Goal: Communication & Community: Ask a question

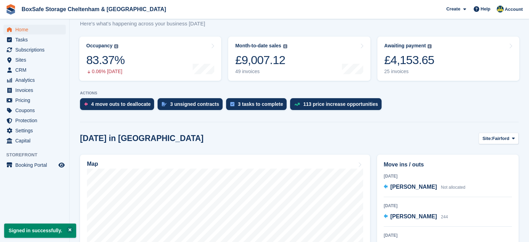
scroll to position [68, 0]
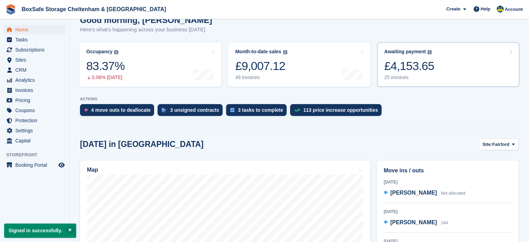
click at [438, 61] on link "Awaiting payment The total outstanding balance on all open invoices. £4,153.65 …" at bounding box center [448, 64] width 142 height 44
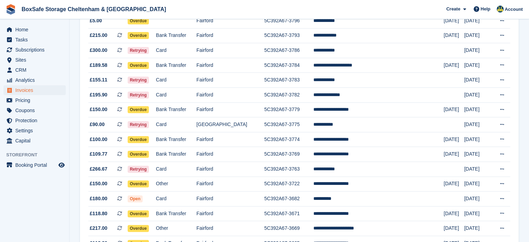
scroll to position [181, 0]
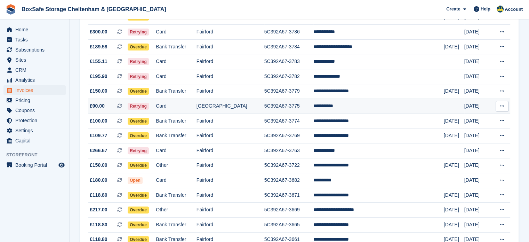
click at [364, 108] on td "**********" at bounding box center [378, 106] width 130 height 15
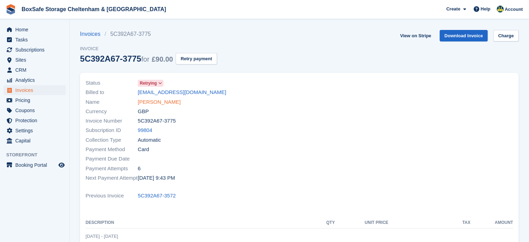
click at [152, 102] on link "[PERSON_NAME]" at bounding box center [159, 102] width 43 height 8
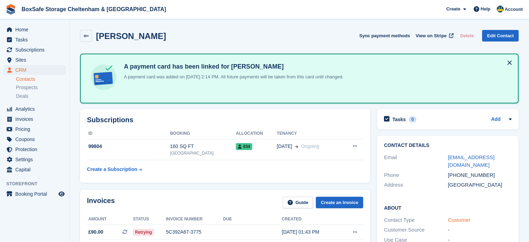
click at [459, 217] on link "Customer" at bounding box center [459, 220] width 23 height 6
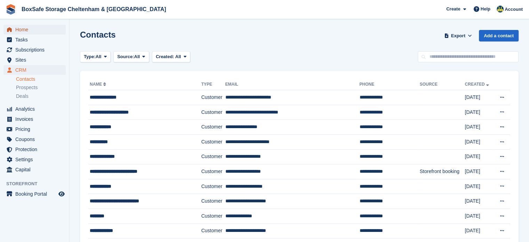
click at [30, 30] on span "Home" at bounding box center [36, 30] width 42 height 10
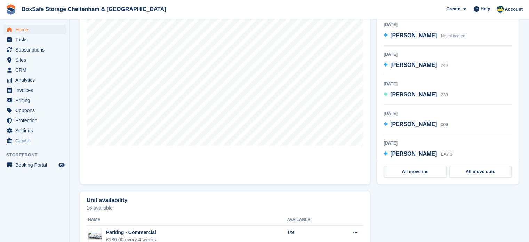
scroll to position [224, 0]
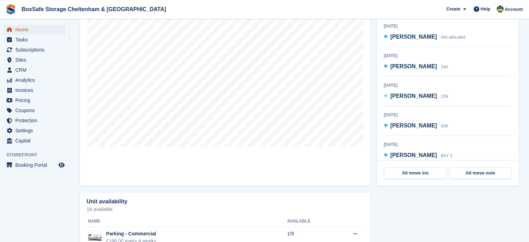
click at [43, 30] on span "Home" at bounding box center [36, 30] width 42 height 10
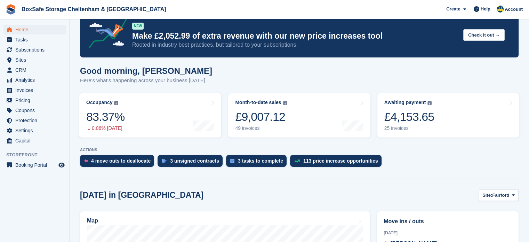
scroll to position [12, 0]
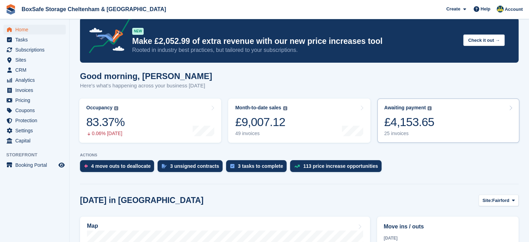
click at [440, 117] on link "Awaiting payment The total outstanding balance on all open invoices. £4,153.65 …" at bounding box center [448, 120] width 142 height 44
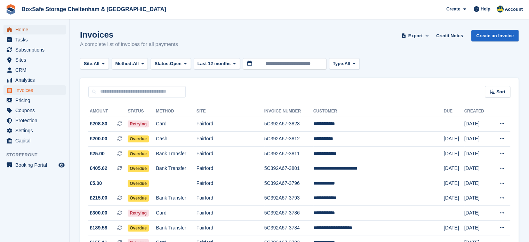
click at [26, 27] on span "Home" at bounding box center [36, 30] width 42 height 10
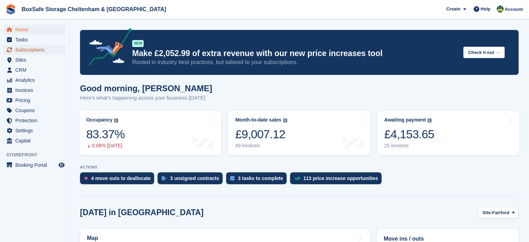
click at [39, 49] on span "Subscriptions" at bounding box center [36, 50] width 42 height 10
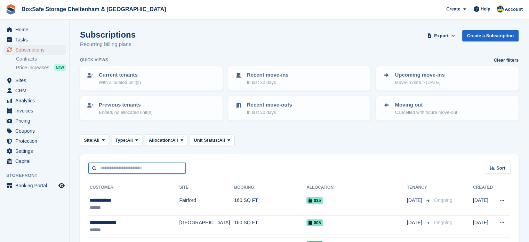
click at [132, 165] on input "text" at bounding box center [136, 167] width 97 height 11
type input "**"
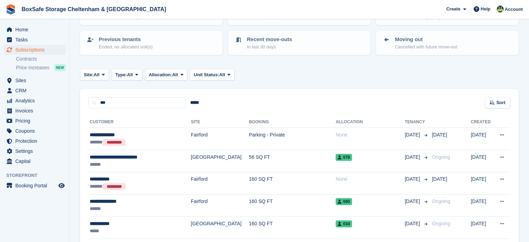
scroll to position [70, 0]
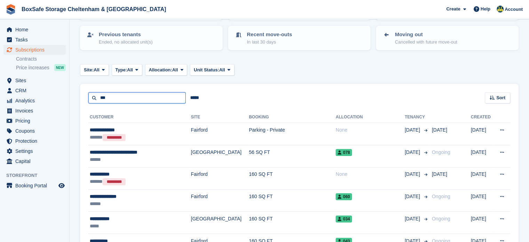
click at [122, 95] on input "**" at bounding box center [136, 97] width 97 height 11
click at [39, 33] on span "Home" at bounding box center [36, 30] width 42 height 10
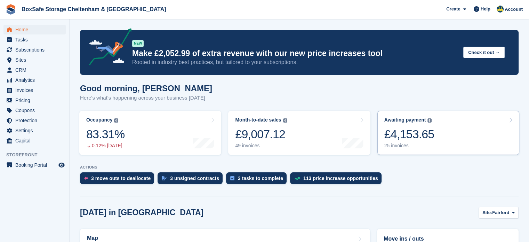
click at [463, 140] on link "Awaiting payment The total outstanding balance on all open invoices. £4,153.65 …" at bounding box center [448, 133] width 142 height 44
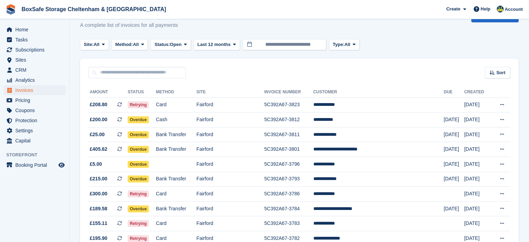
scroll to position [281, 0]
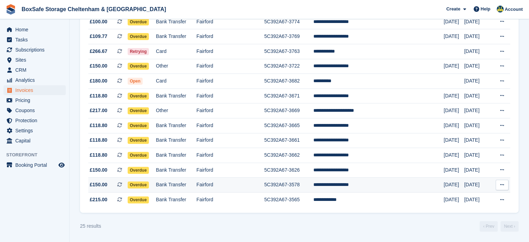
click at [305, 189] on td "5C392A67-3578" at bounding box center [288, 184] width 49 height 15
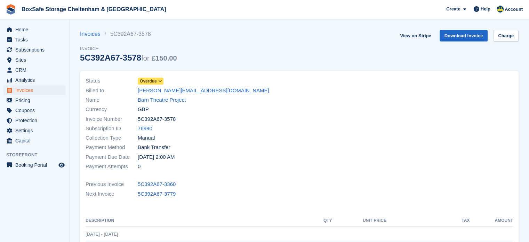
click at [151, 78] on span "Overdue" at bounding box center [148, 81] width 17 height 6
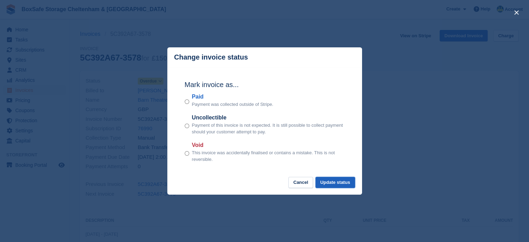
click at [341, 181] on button "Update status" at bounding box center [336, 182] width 40 height 11
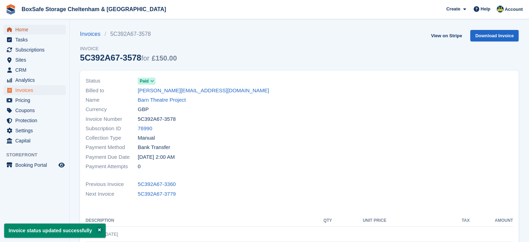
click at [26, 32] on span "Home" at bounding box center [36, 30] width 42 height 10
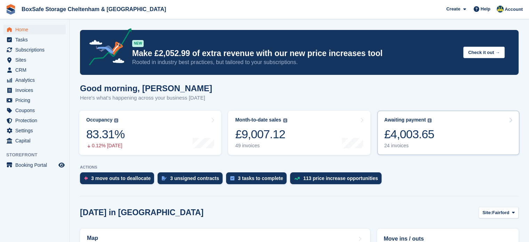
click at [441, 154] on link "Awaiting payment The total outstanding balance on all open invoices. The total …" at bounding box center [448, 133] width 142 height 44
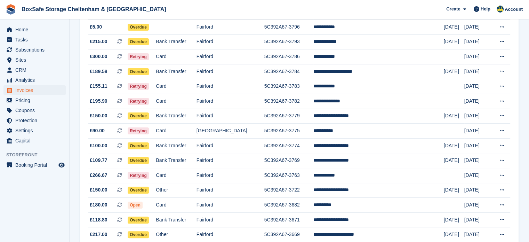
scroll to position [267, 0]
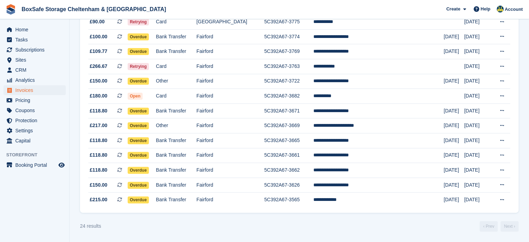
drag, startPoint x: 0, startPoint y: 0, endPoint x: 534, endPoint y: 236, distance: 583.8
click at [391, 189] on td "**********" at bounding box center [378, 184] width 130 height 15
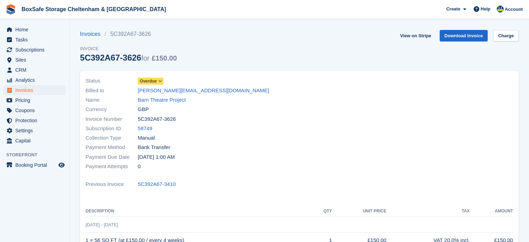
click at [154, 80] on span "Overdue" at bounding box center [148, 81] width 17 height 6
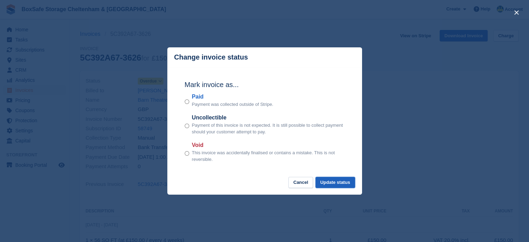
click at [344, 183] on button "Update status" at bounding box center [336, 182] width 40 height 11
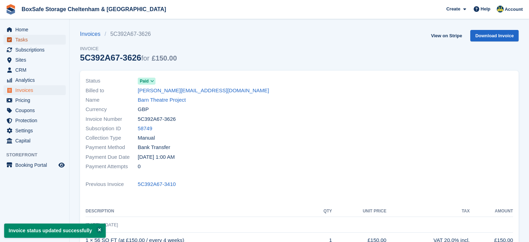
click at [35, 35] on span "Tasks" at bounding box center [36, 40] width 42 height 10
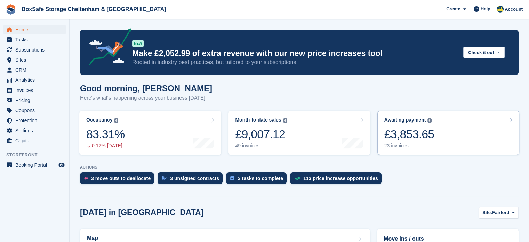
click at [435, 143] on link "Awaiting payment The total outstanding balance on all open invoices. £3,853.65 …" at bounding box center [448, 133] width 142 height 44
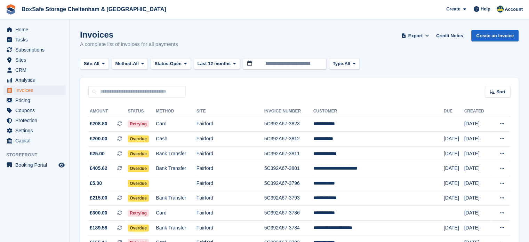
scroll to position [252, 0]
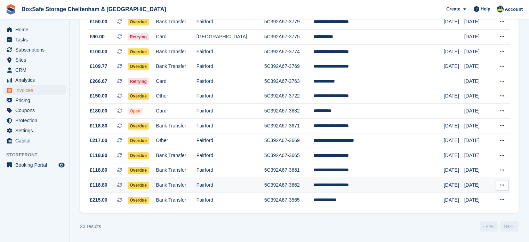
click at [353, 185] on td "**********" at bounding box center [378, 185] width 130 height 15
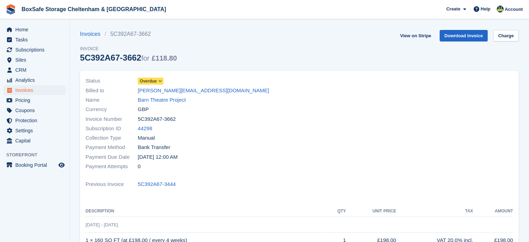
click at [151, 83] on span "Overdue" at bounding box center [148, 81] width 17 height 6
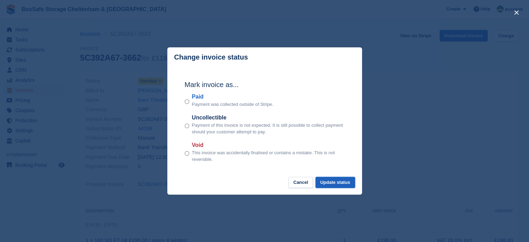
click at [342, 183] on button "Update status" at bounding box center [336, 182] width 40 height 11
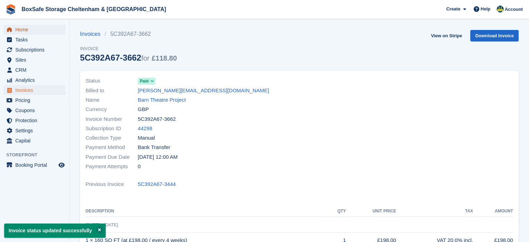
click at [21, 28] on span "Home" at bounding box center [36, 30] width 42 height 10
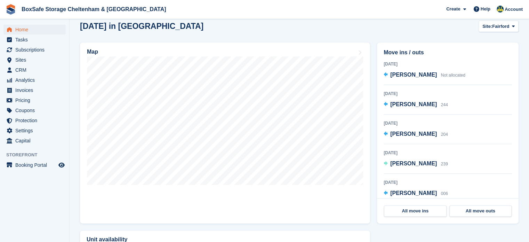
scroll to position [185, 0]
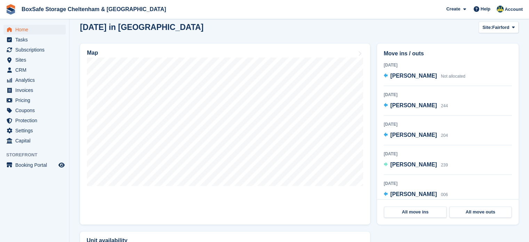
click at [528, 111] on section "NEW Make £2,052.99 of extra revenue with our new price increases tool Rooted in…" at bounding box center [300, 169] width 460 height 709
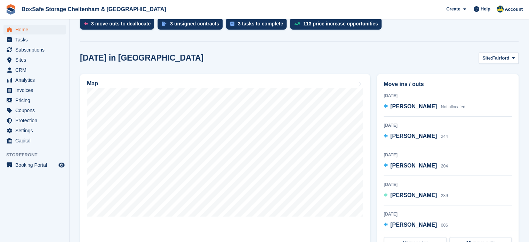
scroll to position [0, 0]
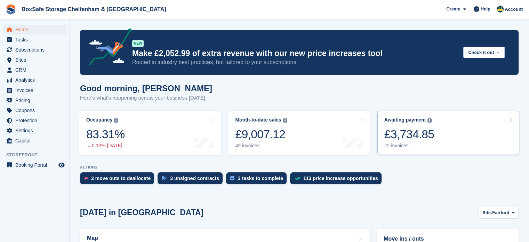
click at [473, 132] on link "Awaiting payment The total outstanding balance on all open invoices. £3,734.85 …" at bounding box center [448, 133] width 142 height 44
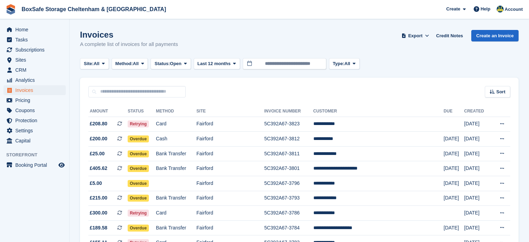
scroll to position [237, 0]
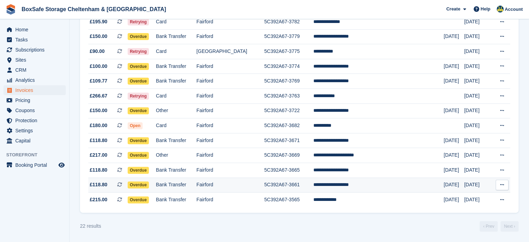
click at [389, 185] on td "**********" at bounding box center [378, 184] width 130 height 15
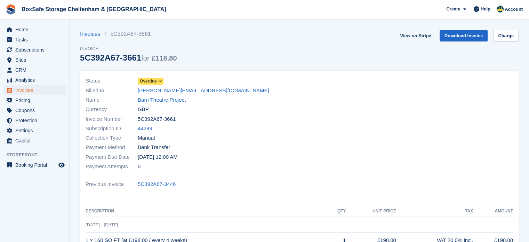
click at [149, 83] on span "Overdue" at bounding box center [148, 81] width 17 height 6
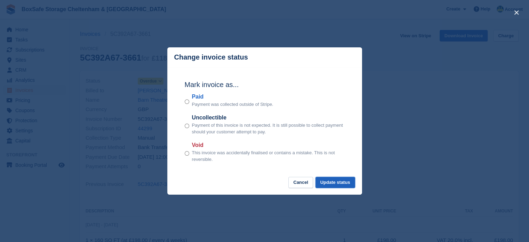
click at [340, 185] on button "Update status" at bounding box center [336, 182] width 40 height 11
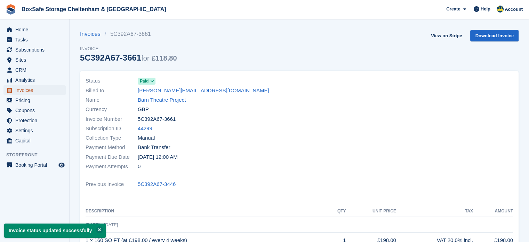
click at [32, 90] on span "Invoices" at bounding box center [36, 90] width 42 height 10
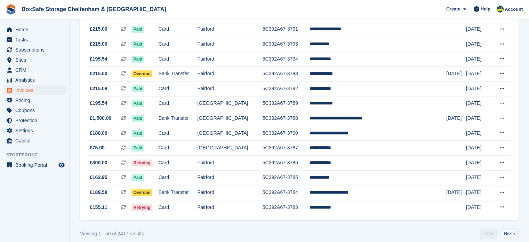
scroll to position [654, 0]
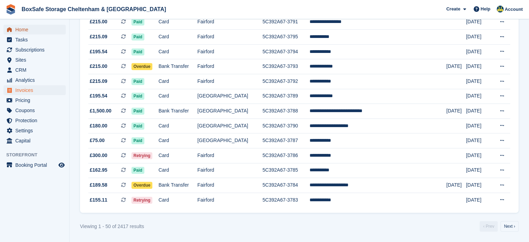
click at [29, 30] on span "Home" at bounding box center [36, 30] width 42 height 10
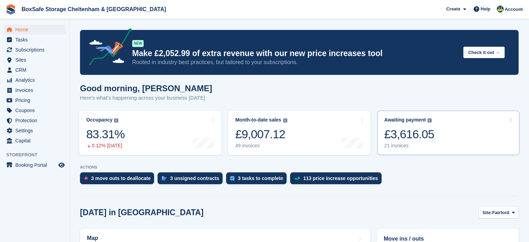
click at [459, 137] on link "Awaiting payment The total outstanding balance on all open invoices. £3,616.05 …" at bounding box center [448, 133] width 142 height 44
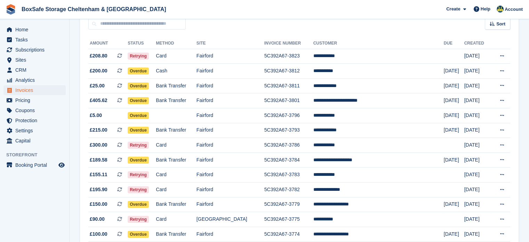
scroll to position [61, 0]
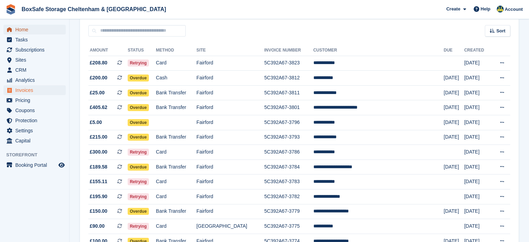
click at [46, 25] on span "Home" at bounding box center [36, 30] width 42 height 10
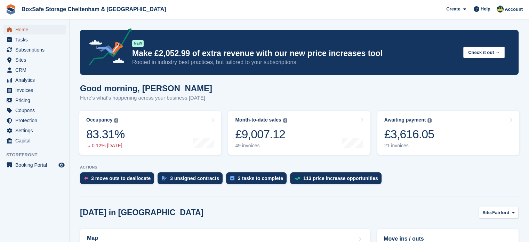
click at [34, 28] on span "Home" at bounding box center [36, 30] width 42 height 10
click at [445, 126] on link "Awaiting payment The total outstanding balance on all open invoices. £3,616.05 …" at bounding box center [448, 133] width 142 height 44
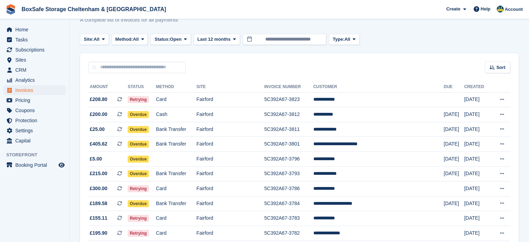
scroll to position [21, 0]
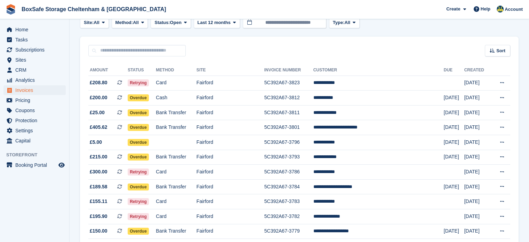
click at [529, 60] on html "BoxSafe Storage Cheltenham & Fairford Create Subscription Invoice Contact Deal …" at bounding box center [264, 80] width 529 height 242
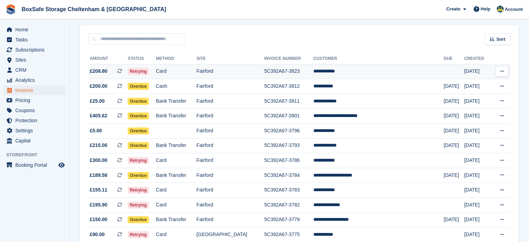
click at [313, 77] on td "5C392A67-3823" at bounding box center [288, 71] width 49 height 15
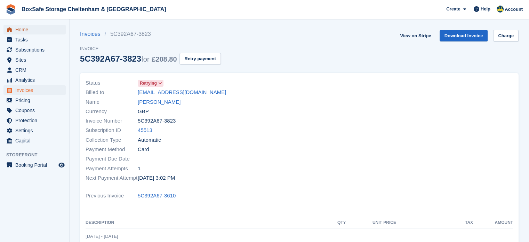
click at [25, 31] on span "Home" at bounding box center [36, 30] width 42 height 10
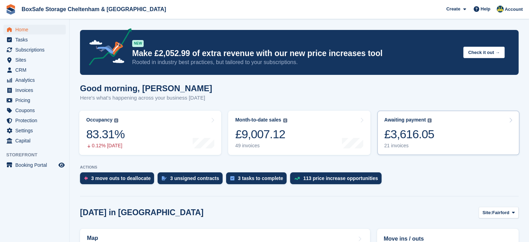
click at [424, 132] on div "£3,616.05" at bounding box center [409, 134] width 50 height 14
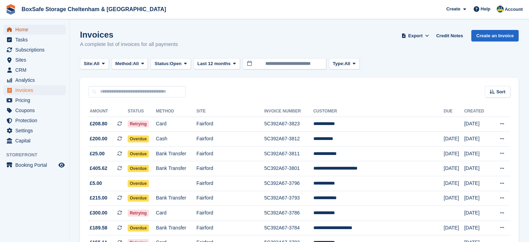
click at [29, 28] on span "Home" at bounding box center [36, 30] width 42 height 10
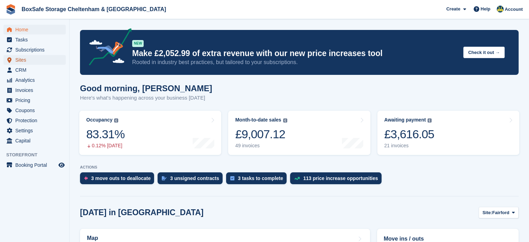
click at [19, 63] on span "Sites" at bounding box center [36, 60] width 42 height 10
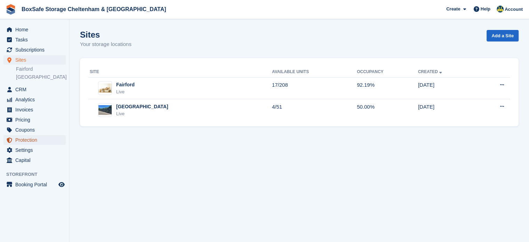
click at [30, 142] on span "Protection" at bounding box center [36, 140] width 42 height 10
click at [35, 150] on span "Settings" at bounding box center [36, 150] width 42 height 10
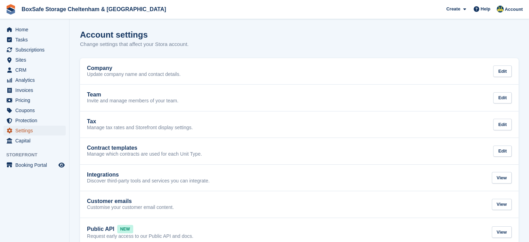
click at [39, 131] on span "Settings" at bounding box center [36, 131] width 42 height 10
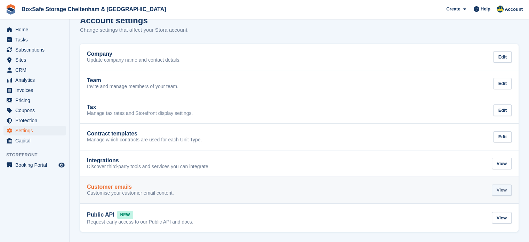
click at [498, 188] on div "View" at bounding box center [502, 189] width 20 height 11
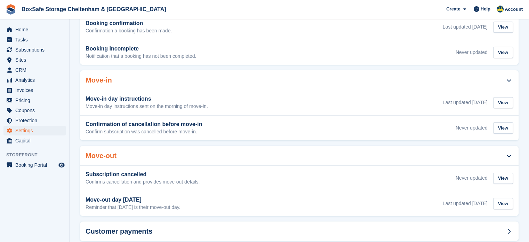
scroll to position [167, 0]
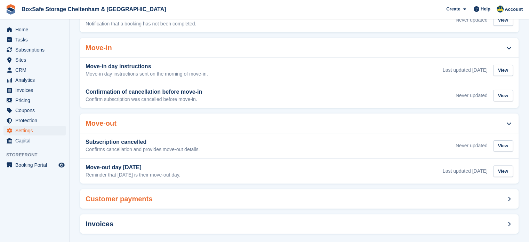
click at [437, 189] on div "Customer payments" at bounding box center [299, 198] width 439 height 19
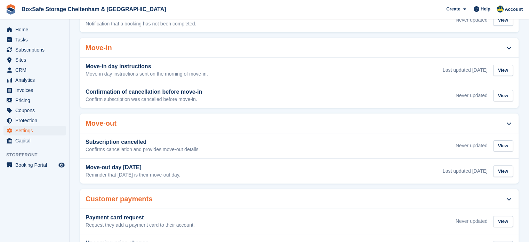
scroll to position [217, 0]
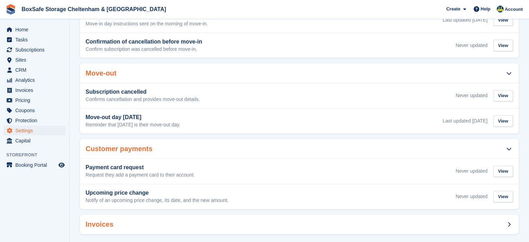
click at [290, 220] on div "Invoices" at bounding box center [299, 223] width 439 height 19
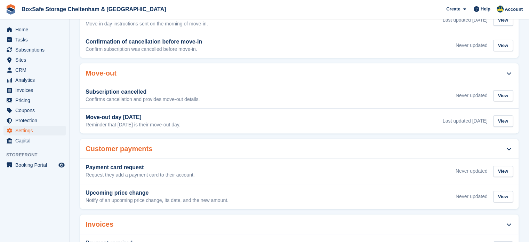
scroll to position [268, 0]
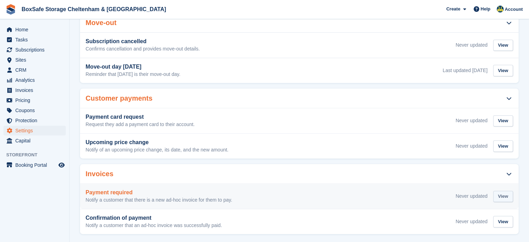
click at [496, 191] on div "View" at bounding box center [503, 196] width 20 height 11
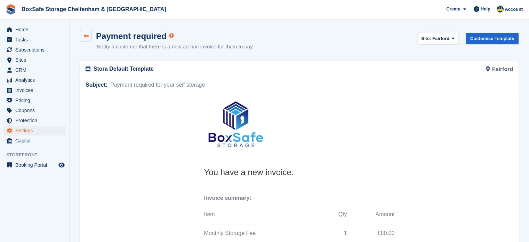
click at [89, 39] on link at bounding box center [86, 36] width 12 height 12
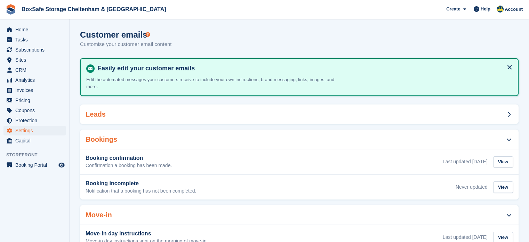
click at [474, 110] on div "Leads" at bounding box center [299, 113] width 439 height 19
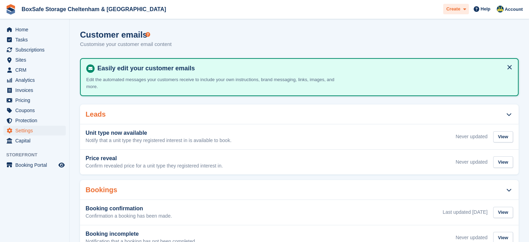
click at [466, 11] on icon at bounding box center [464, 9] width 3 height 5
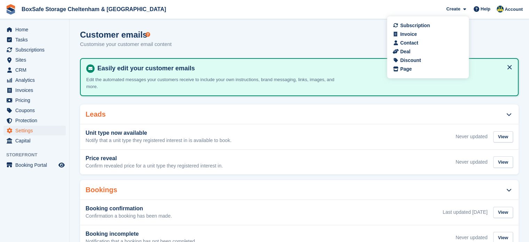
click at [490, 30] on div "Customer emails Customise your customer email content" at bounding box center [299, 43] width 439 height 27
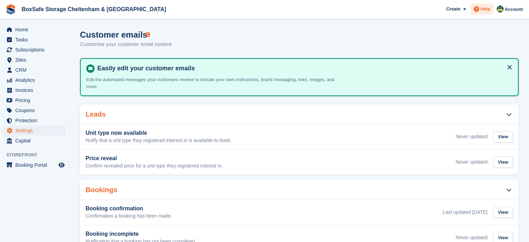
click at [492, 9] on div "Help" at bounding box center [482, 8] width 23 height 11
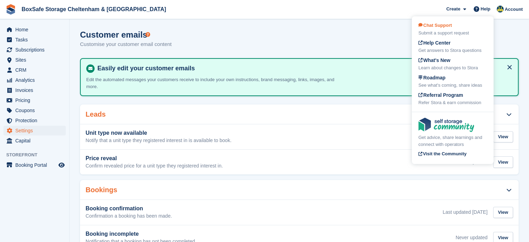
click at [437, 27] on span "Chat Support" at bounding box center [435, 25] width 33 height 5
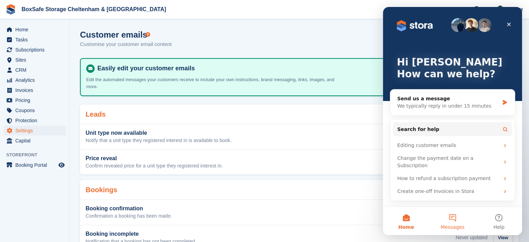
click at [452, 219] on button "Messages" at bounding box center [452, 221] width 46 height 28
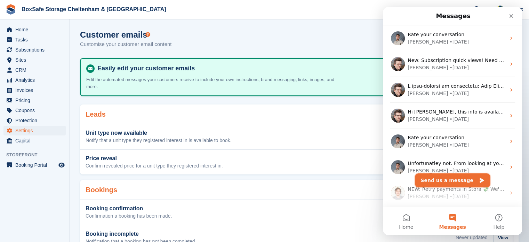
click at [450, 181] on button "Send us a message" at bounding box center [452, 180] width 75 height 14
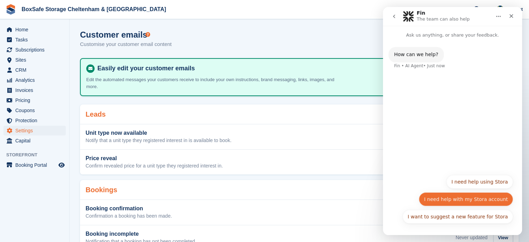
click at [485, 202] on button "I need help with my Stora account" at bounding box center [466, 199] width 94 height 14
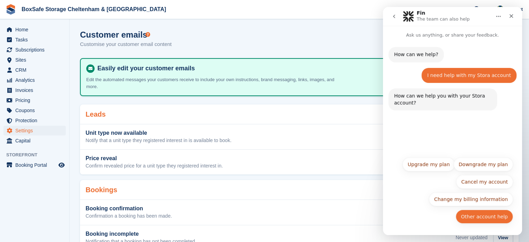
click at [485, 216] on button "Other account help" at bounding box center [484, 216] width 57 height 14
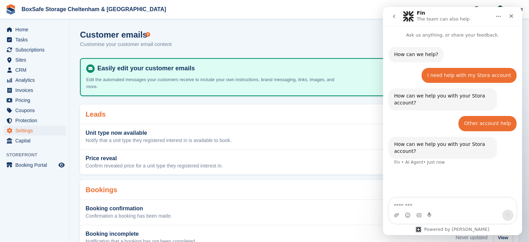
click at [428, 207] on textarea "Message…" at bounding box center [452, 204] width 127 height 12
type textarea "*"
click at [314, 46] on div "Customer emails Customise your customer email content" at bounding box center [299, 43] width 439 height 27
click at [509, 18] on icon "Close" at bounding box center [512, 16] width 6 height 6
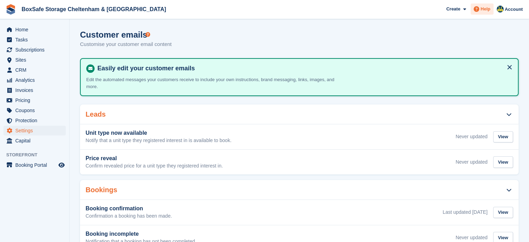
click at [487, 9] on span "Help" at bounding box center [486, 9] width 10 height 7
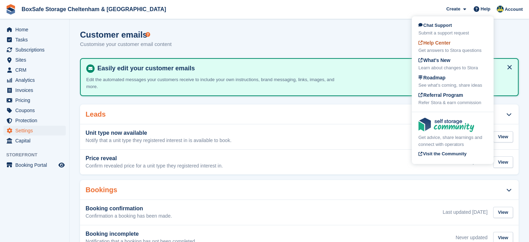
click at [442, 53] on div "Get answers to Stora questions" at bounding box center [453, 50] width 69 height 7
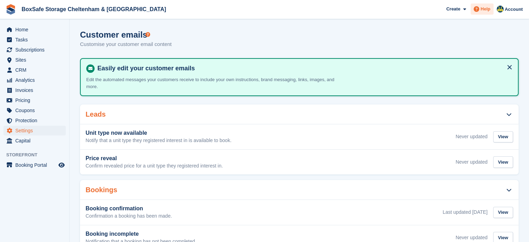
click at [477, 9] on icon at bounding box center [477, 9] width 6 height 6
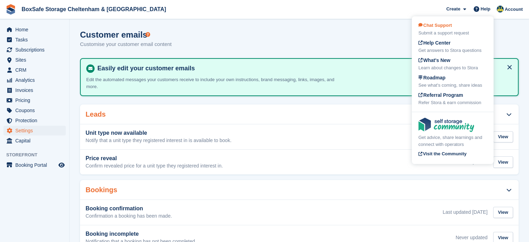
click at [443, 33] on div "Submit a support request" at bounding box center [453, 33] width 69 height 7
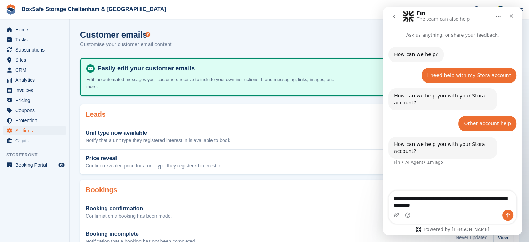
type textarea "**********"
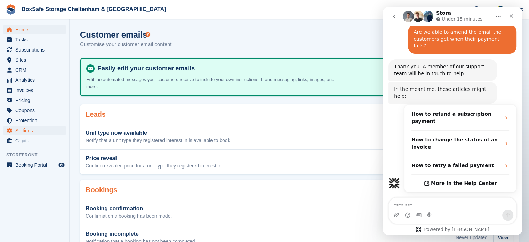
click at [20, 30] on span "Home" at bounding box center [36, 30] width 42 height 10
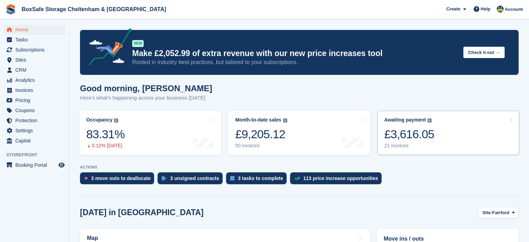
click at [457, 141] on link "Awaiting payment The total outstanding balance on all open invoices. £3,616.05 …" at bounding box center [448, 133] width 142 height 44
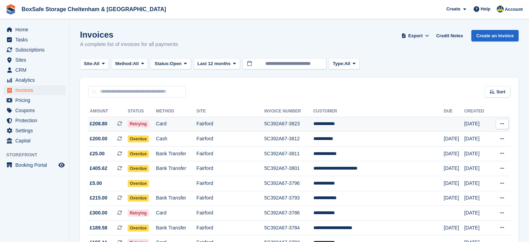
click at [406, 126] on td "**********" at bounding box center [378, 124] width 130 height 15
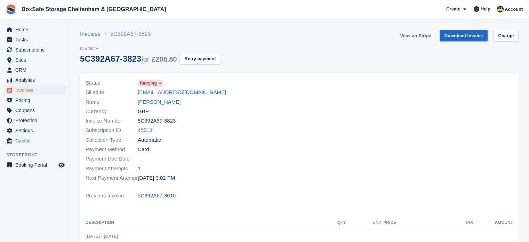
click at [412, 38] on link "View on Stripe" at bounding box center [415, 35] width 37 height 11
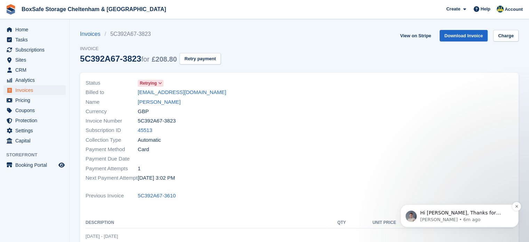
click at [474, 213] on span "Hi Kim, Thanks for getting in touch. This email isn’t editable at the moment, s…" at bounding box center [464, 237] width 89 height 54
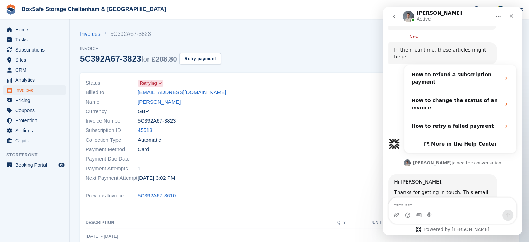
scroll to position [191, 0]
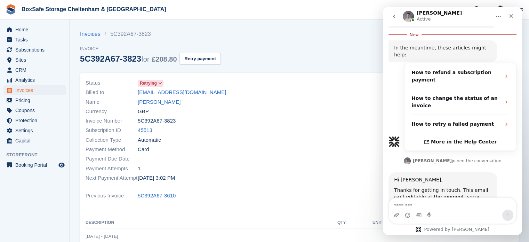
click at [429, 208] on textarea "Message…" at bounding box center [452, 204] width 127 height 12
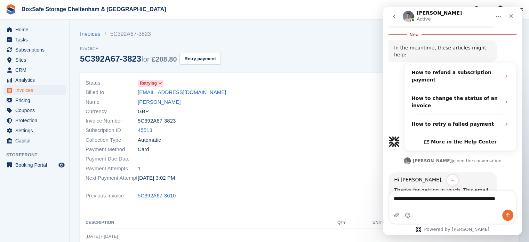
scroll to position [190, 0]
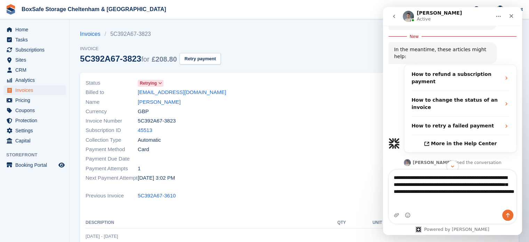
click at [429, 202] on textarea "**********" at bounding box center [452, 186] width 127 height 33
click at [472, 202] on textarea "**********" at bounding box center [452, 186] width 127 height 33
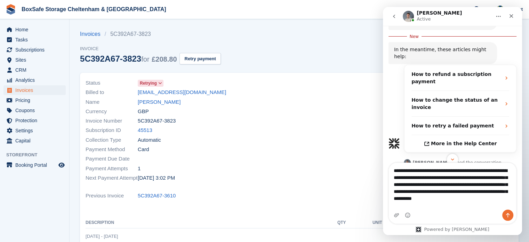
type textarea "**********"
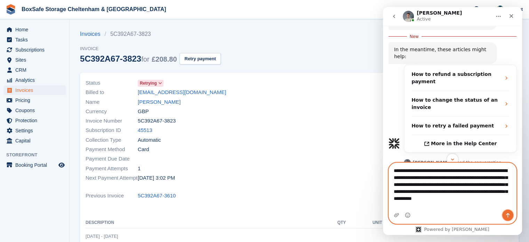
click at [510, 215] on icon "Send a message…" at bounding box center [508, 215] width 6 height 6
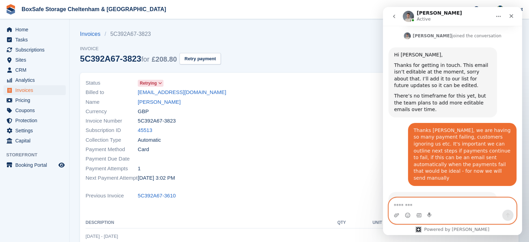
scroll to position [342, 0]
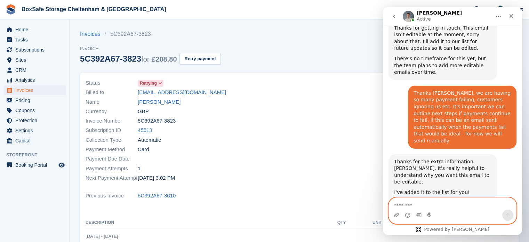
click at [439, 204] on textarea "Message…" at bounding box center [452, 204] width 127 height 12
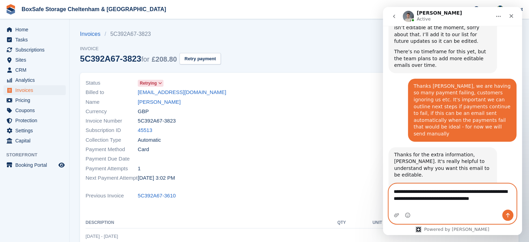
scroll to position [356, 0]
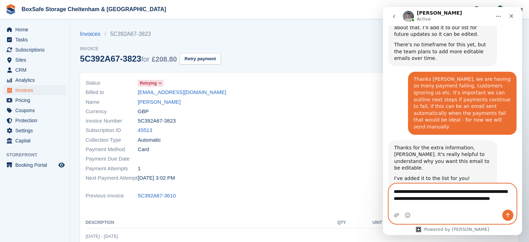
click at [395, 192] on textarea "**********" at bounding box center [452, 197] width 127 height 26
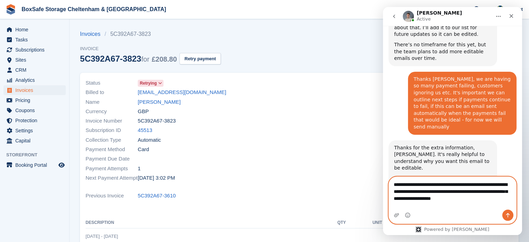
click at [507, 193] on textarea "**********" at bounding box center [452, 190] width 127 height 26
click at [507, 194] on textarea "**********" at bounding box center [452, 190] width 127 height 26
click at [487, 202] on textarea "**********" at bounding box center [452, 190] width 127 height 26
type textarea "**********"
click at [506, 216] on icon "Send a message…" at bounding box center [508, 215] width 6 height 6
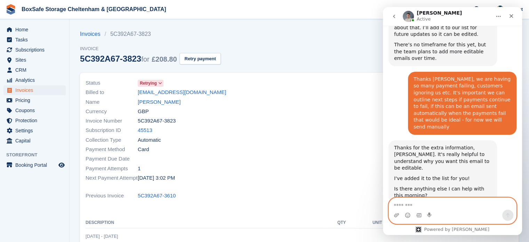
scroll to position [383, 0]
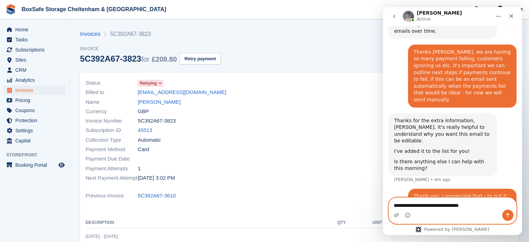
type textarea "**********"
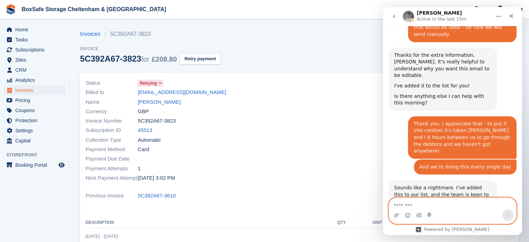
scroll to position [451, 0]
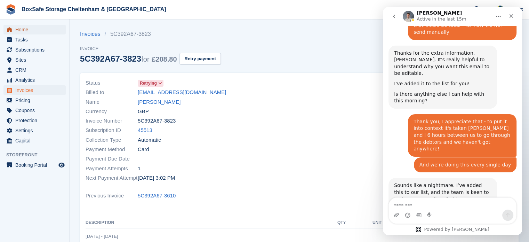
click at [21, 31] on span "Home" at bounding box center [36, 30] width 42 height 10
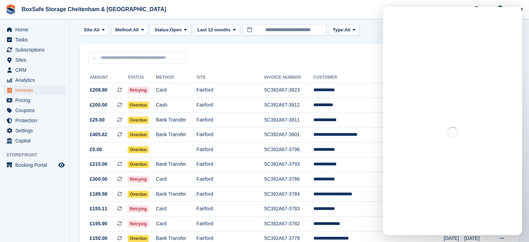
click at [529, 34] on html "BoxSafe Storage Cheltenham & Fairford Create Subscription Invoice Contact Deal …" at bounding box center [264, 87] width 529 height 242
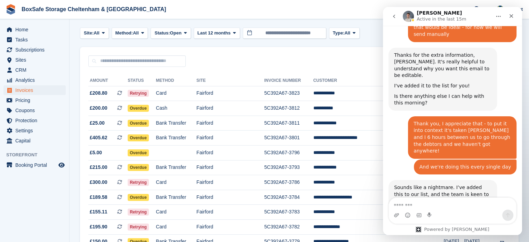
scroll to position [451, 0]
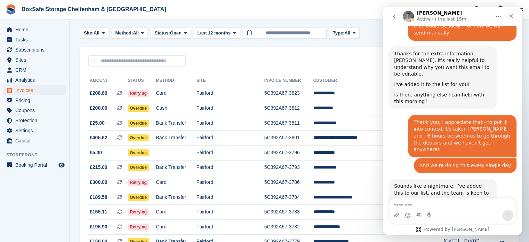
click at [417, 205] on textarea "Message…" at bounding box center [452, 204] width 127 height 12
type textarea "*********"
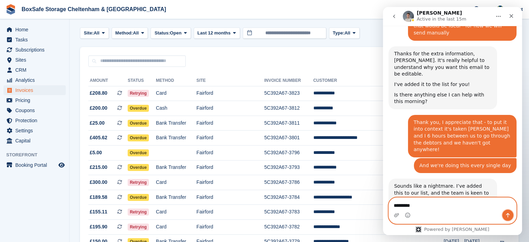
click at [508, 217] on icon "Send a message…" at bounding box center [508, 215] width 6 height 6
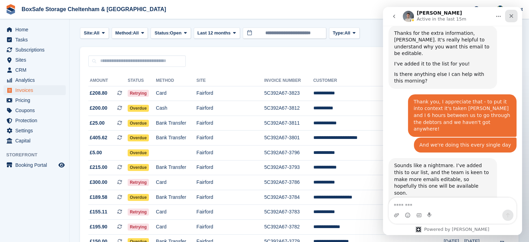
click at [512, 19] on div "Close" at bounding box center [511, 16] width 13 height 13
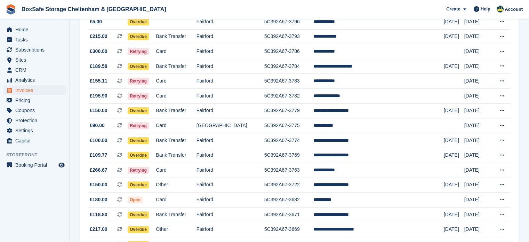
scroll to position [165, 0]
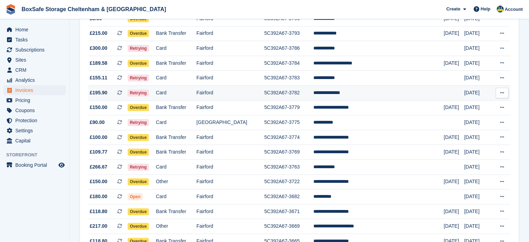
click at [380, 94] on td "**********" at bounding box center [378, 93] width 130 height 15
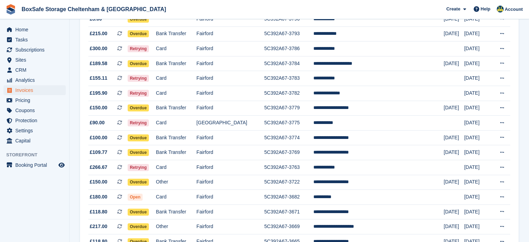
scroll to position [222, 0]
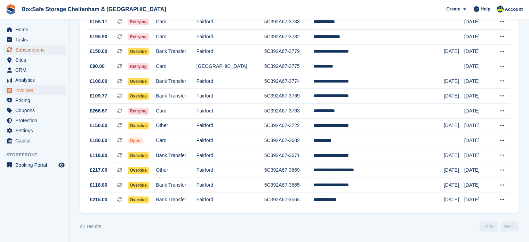
click at [47, 48] on span "Subscriptions" at bounding box center [36, 50] width 42 height 10
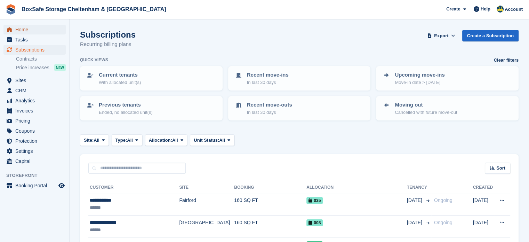
click at [35, 31] on span "Home" at bounding box center [36, 30] width 42 height 10
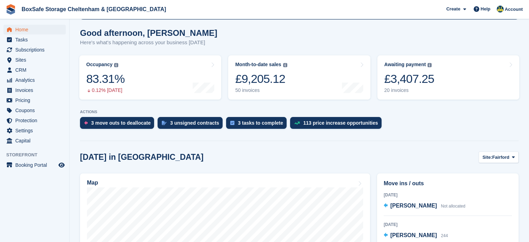
scroll to position [54, 0]
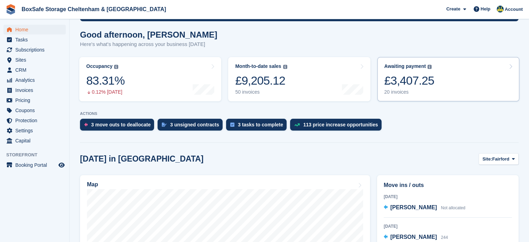
click at [467, 80] on link "Awaiting payment The total outstanding balance on all open invoices. £3,407.25 …" at bounding box center [448, 79] width 142 height 44
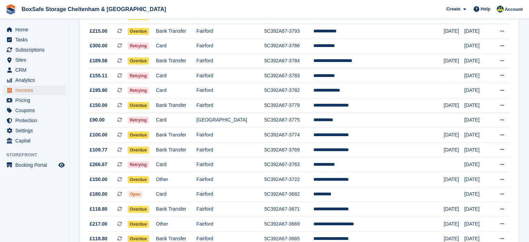
scroll to position [185, 0]
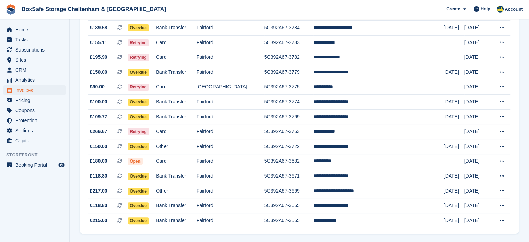
click at [41, 27] on span "Home" at bounding box center [36, 30] width 42 height 10
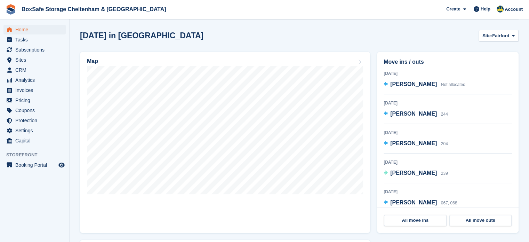
scroll to position [169, 0]
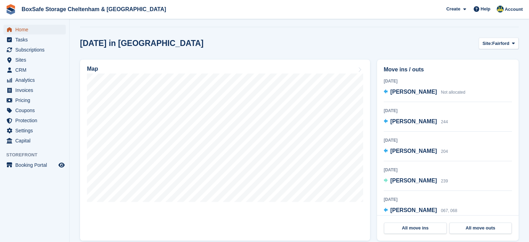
click at [30, 33] on span "Home" at bounding box center [36, 30] width 42 height 10
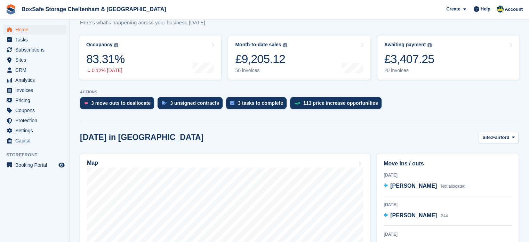
scroll to position [0, 0]
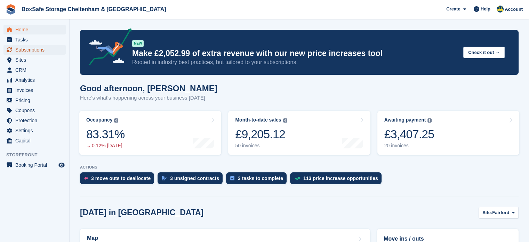
click at [45, 47] on span "Subscriptions" at bounding box center [36, 50] width 42 height 10
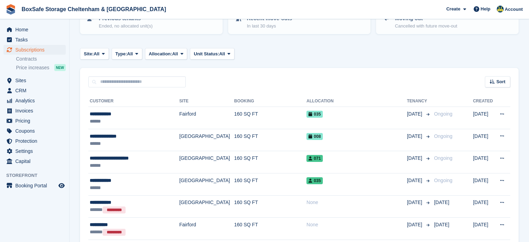
scroll to position [96, 0]
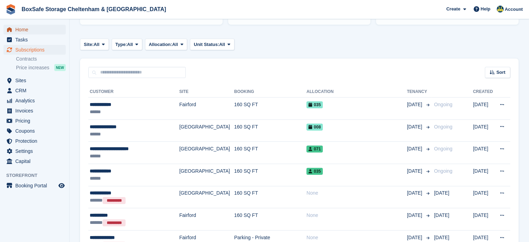
click at [37, 30] on span "Home" at bounding box center [36, 30] width 42 height 10
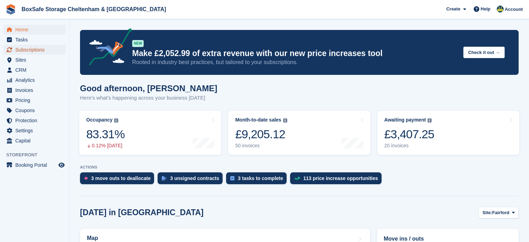
click at [32, 51] on span "Subscriptions" at bounding box center [36, 50] width 42 height 10
